Goal: Transaction & Acquisition: Obtain resource

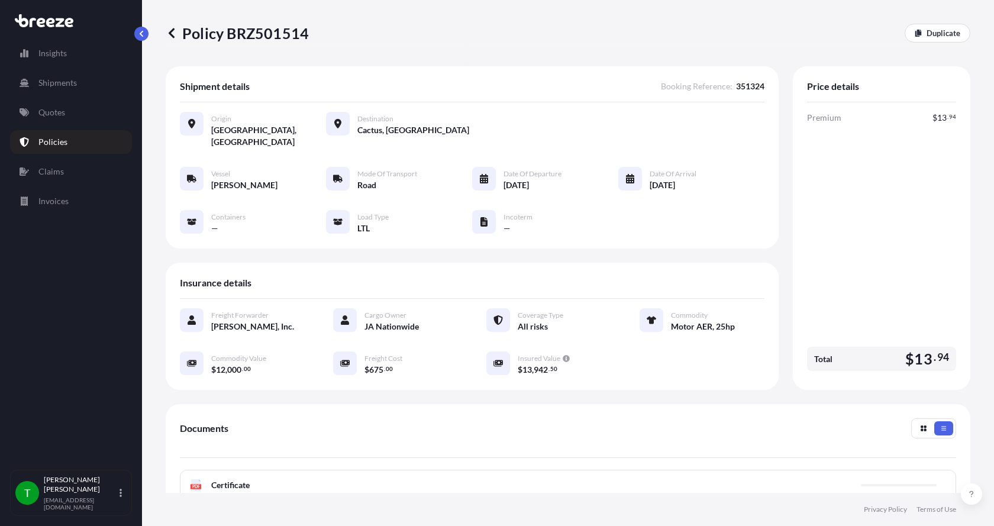
scroll to position [174, 0]
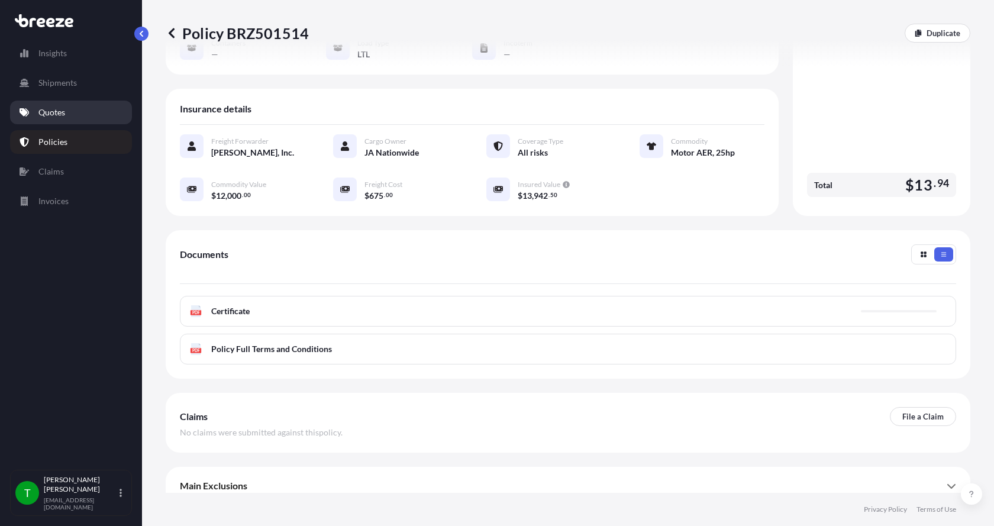
click at [49, 109] on p "Quotes" at bounding box center [51, 113] width 27 height 12
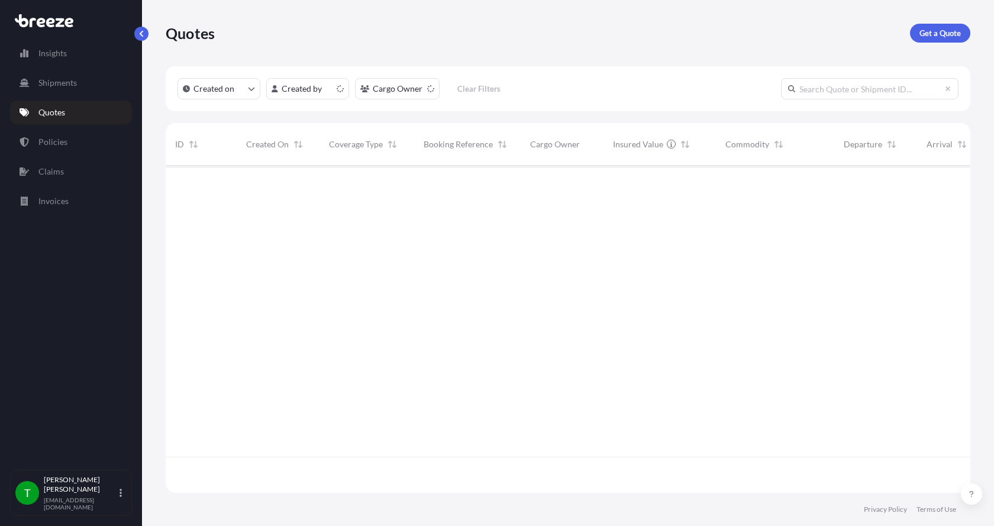
scroll to position [325, 796]
click at [939, 24] on link "Get a Quote" at bounding box center [940, 33] width 60 height 19
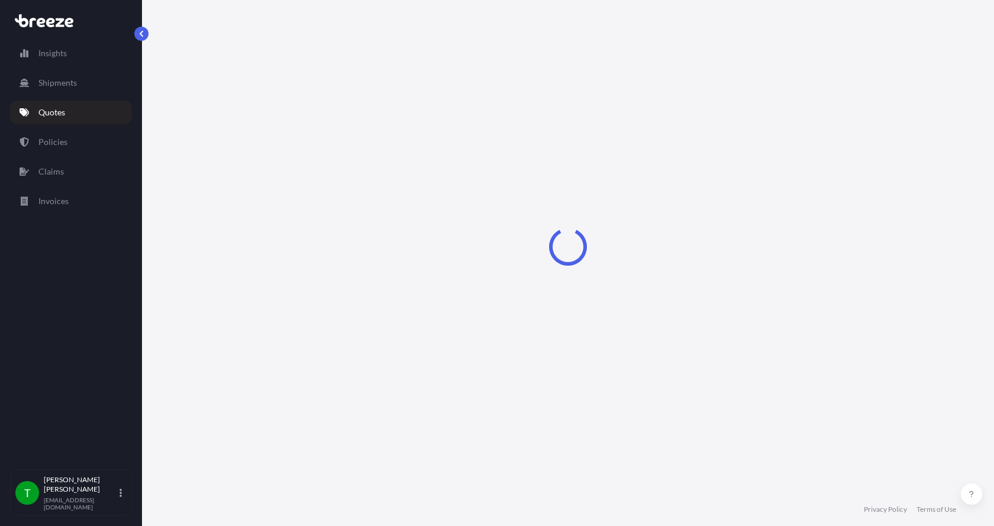
select select "Sea"
select select "1"
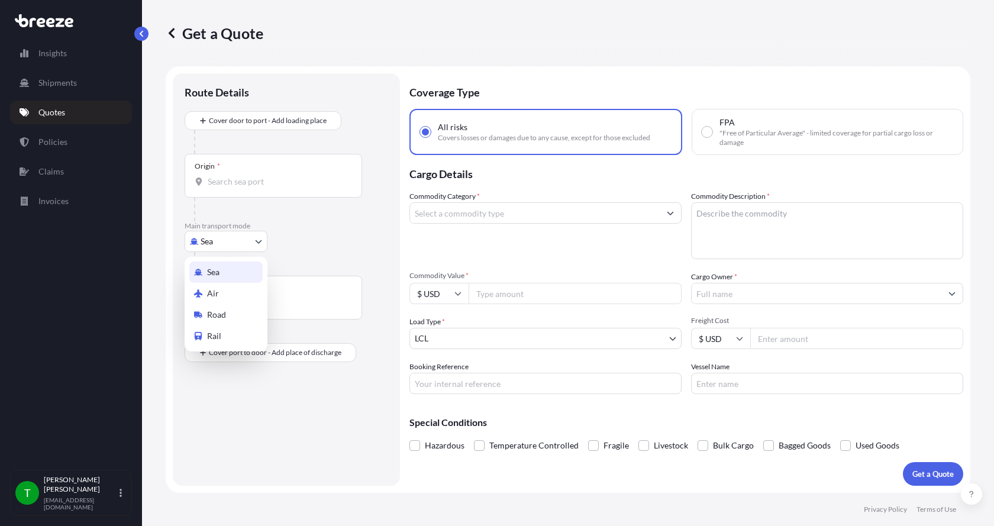
click at [197, 236] on body "Insights Shipments Quotes Policies Claims Invoices T [PERSON_NAME] [EMAIL_ADDRE…" at bounding box center [497, 263] width 994 height 526
click at [207, 305] on div "Road" at bounding box center [225, 314] width 73 height 21
select select "Road"
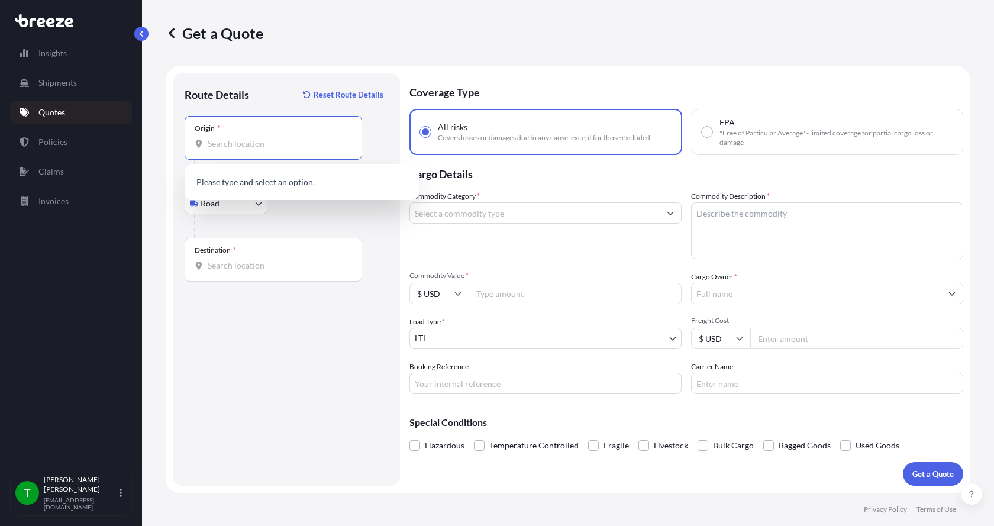
click at [215, 142] on input "Origin *" at bounding box center [278, 144] width 140 height 12
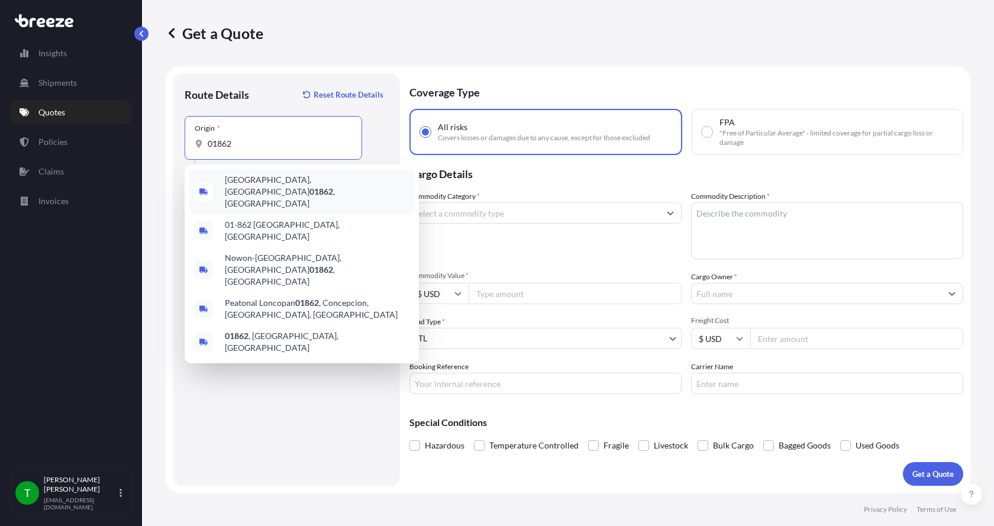
click at [259, 189] on span "[GEOGRAPHIC_DATA] , [GEOGRAPHIC_DATA]" at bounding box center [317, 192] width 185 height 36
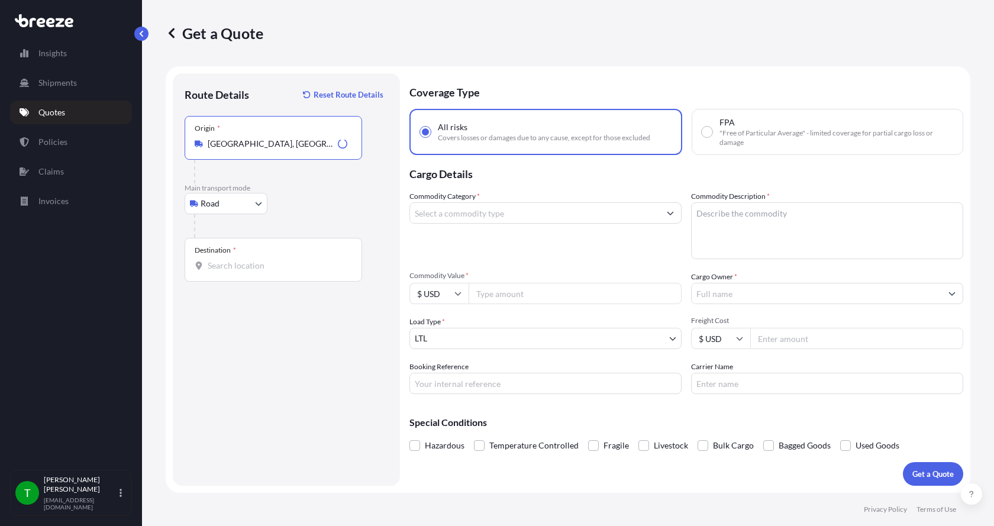
type input "[GEOGRAPHIC_DATA], [GEOGRAPHIC_DATA]"
click at [228, 258] on div "Destination *" at bounding box center [274, 260] width 178 height 44
click at [228, 260] on input "Destination *" at bounding box center [278, 266] width 140 height 12
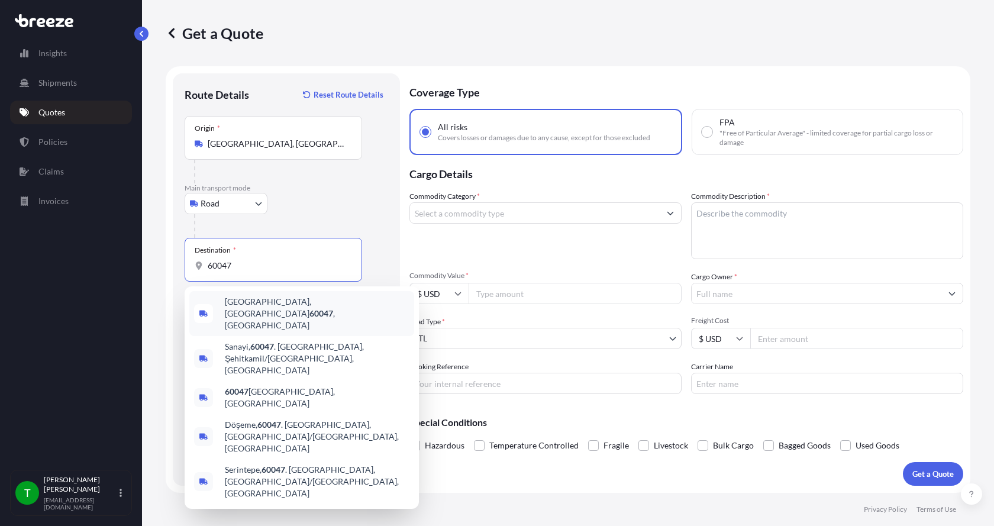
drag, startPoint x: 235, startPoint y: 268, endPoint x: 166, endPoint y: 269, distance: 68.7
click at [166, 269] on form "Route Details Reset Route Details Place of loading Road Road Rail Origin * [GEO…" at bounding box center [568, 279] width 805 height 427
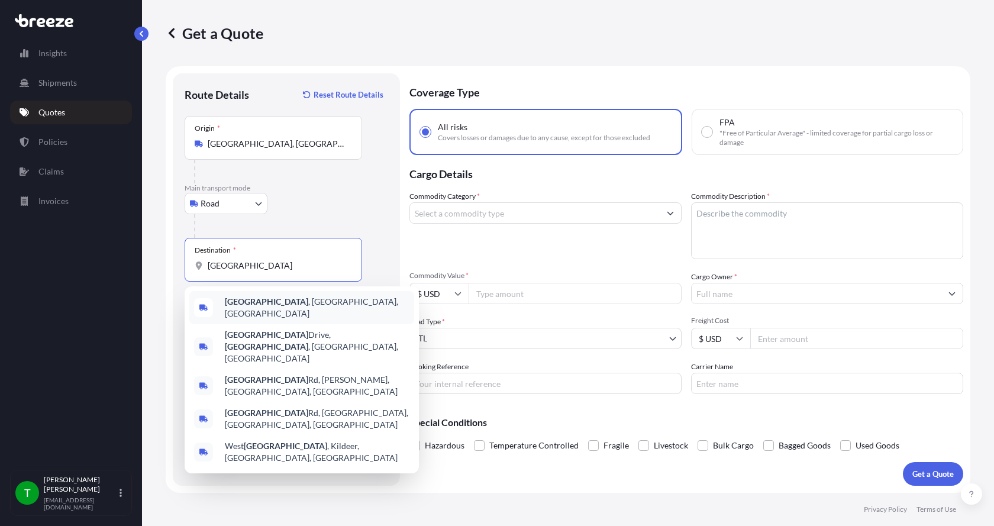
click at [234, 307] on b "[GEOGRAPHIC_DATA]" at bounding box center [266, 302] width 83 height 10
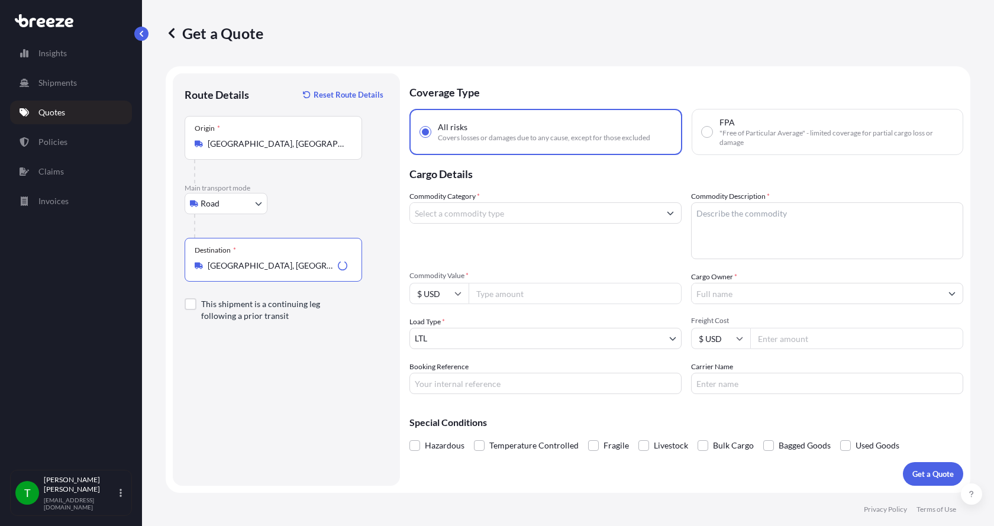
type input "[GEOGRAPHIC_DATA], [GEOGRAPHIC_DATA], [GEOGRAPHIC_DATA]"
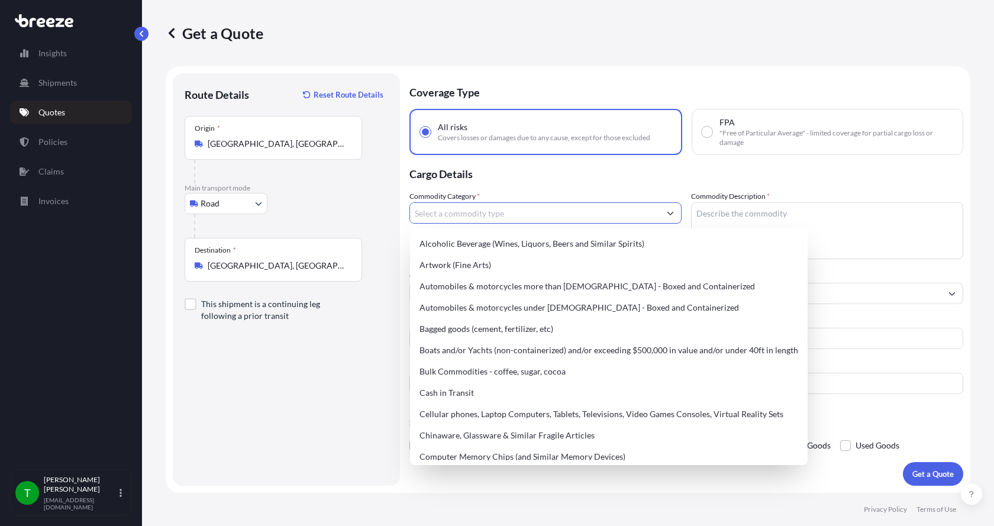
click at [450, 217] on input "Commodity Category *" at bounding box center [535, 212] width 250 height 21
type input "m"
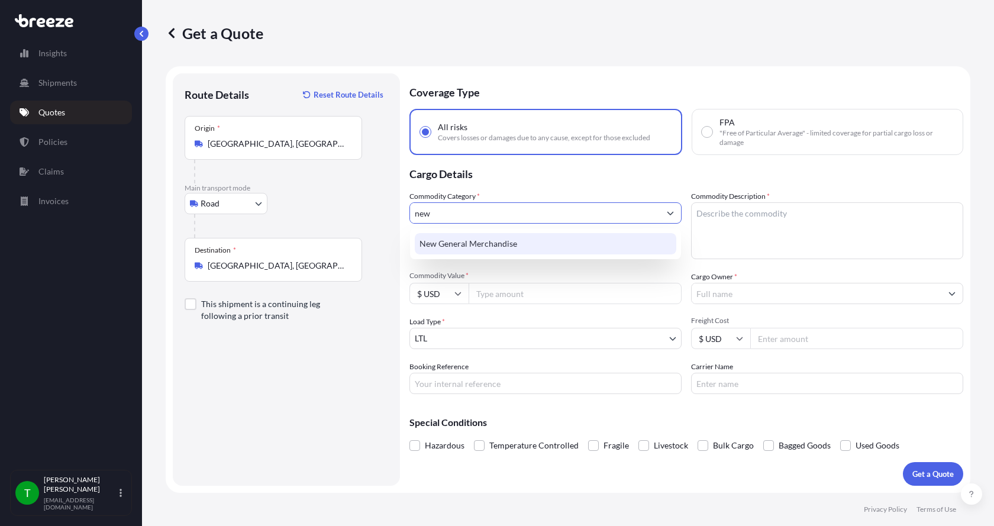
click at [448, 244] on div "New General Merchandise" at bounding box center [546, 243] width 262 height 21
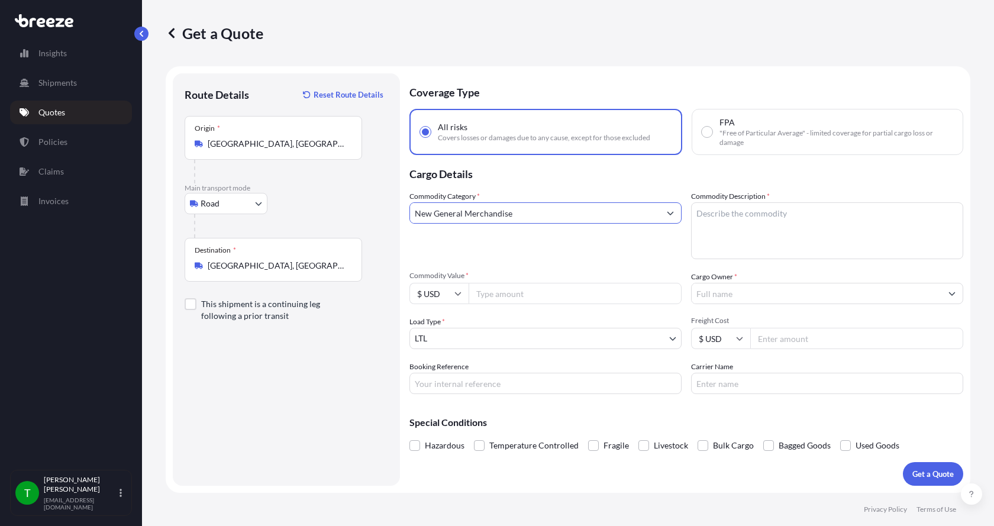
type input "New General Merchandise"
click at [723, 212] on textarea "Commodity Description *" at bounding box center [827, 230] width 272 height 57
type textarea "Aluminum bars with soft bristles"
click at [525, 295] on input "Commodity Value *" at bounding box center [575, 293] width 213 height 21
type input "30000.00"
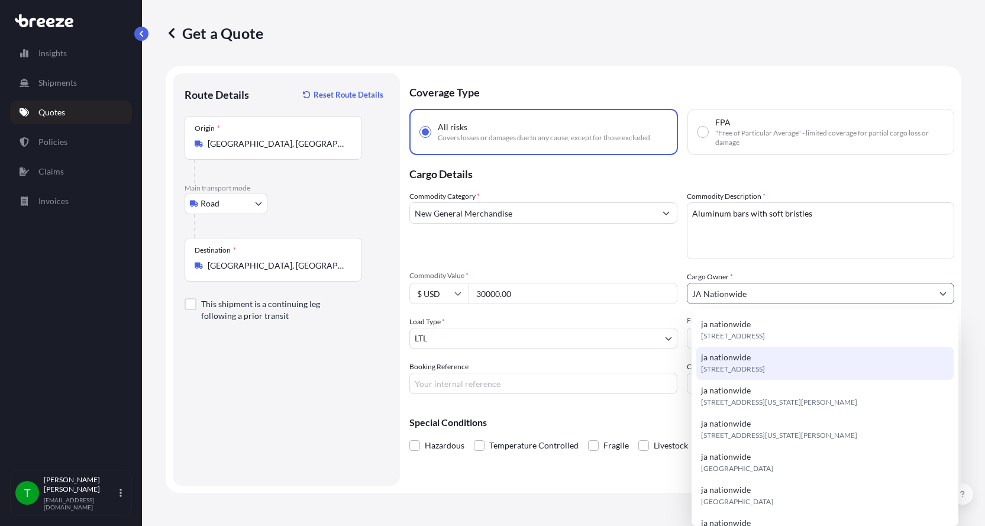
type input "JA Nationwide"
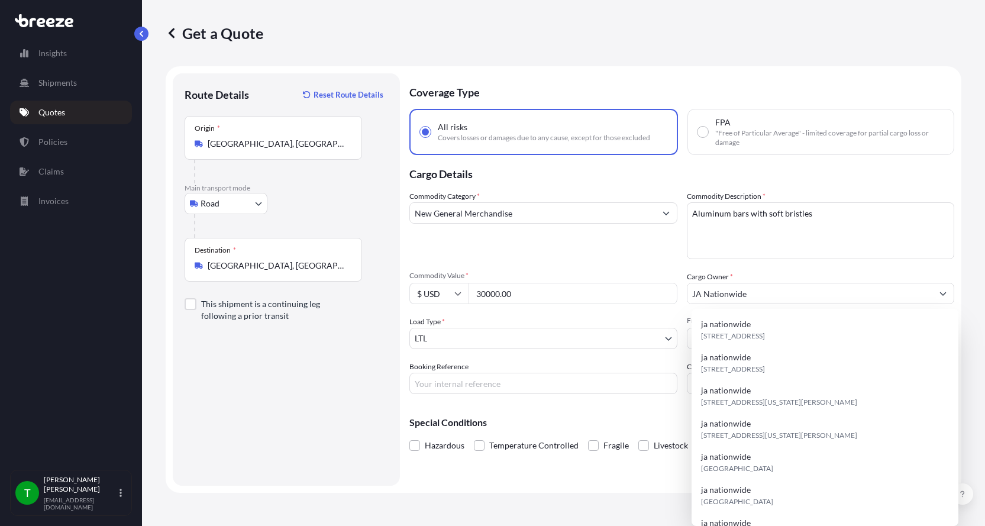
click at [659, 416] on div "Special Conditions Hazardous Temperature Controlled Fragile Livestock Bulk Carg…" at bounding box center [682, 429] width 545 height 51
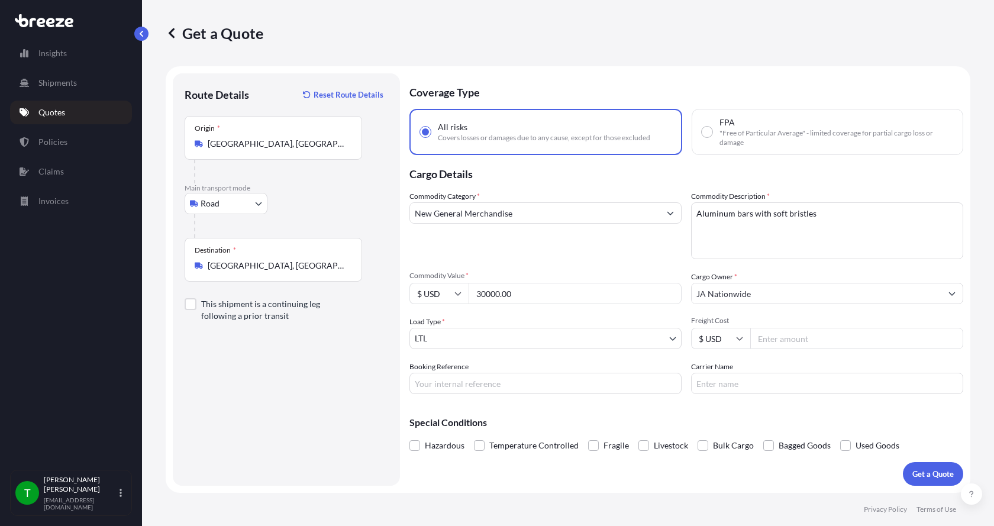
click at [782, 341] on input "Freight Cost" at bounding box center [856, 338] width 213 height 21
click at [765, 341] on input "Freight Cost" at bounding box center [856, 338] width 213 height 21
type input "725.00"
click at [740, 390] on input "Carrier Name" at bounding box center [827, 383] width 272 height 21
type input "[PERSON_NAME] Express"
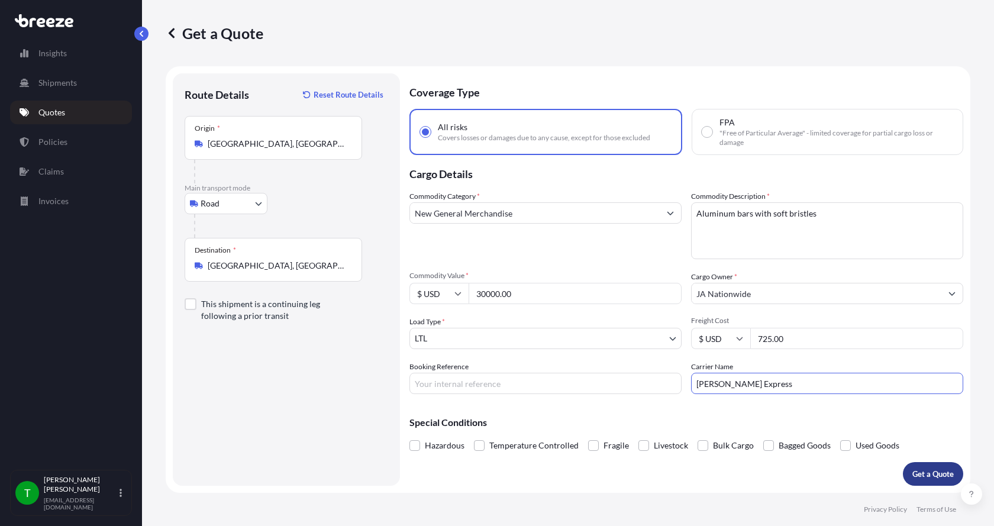
click at [920, 473] on p "Get a Quote" at bounding box center [933, 474] width 41 height 12
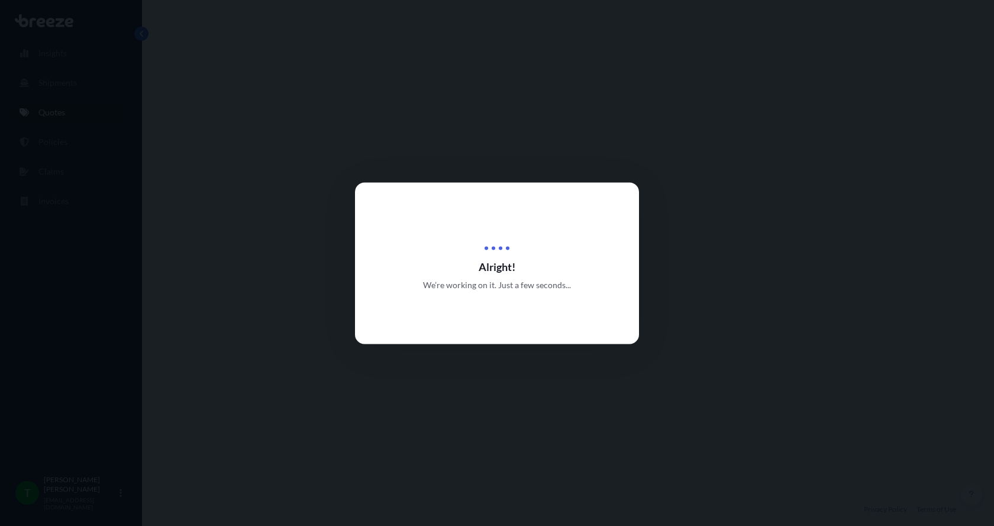
select select "Road"
select select "1"
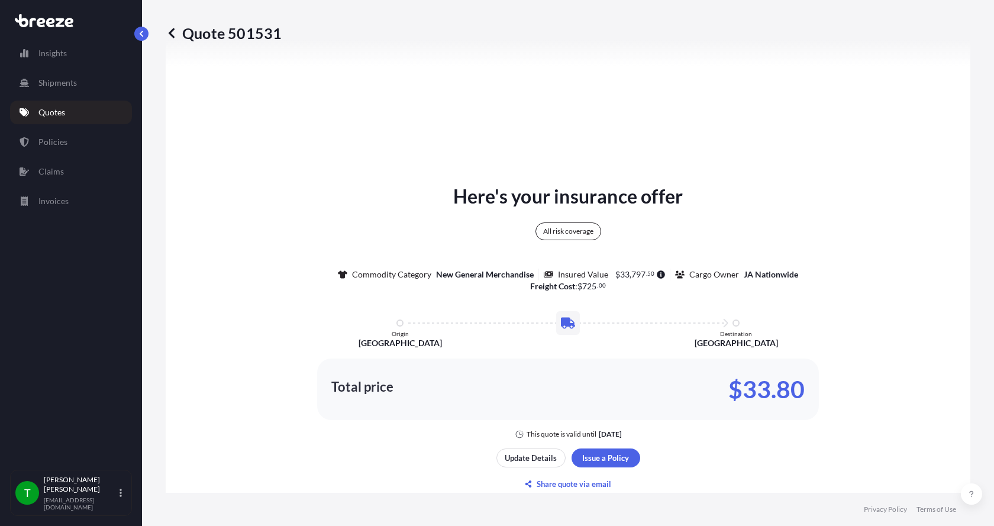
scroll to position [556, 0]
